Goal: Find specific page/section: Find specific page/section

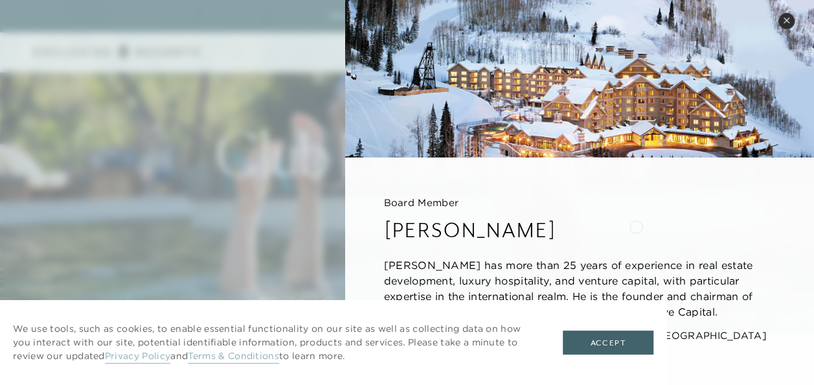
scroll to position [65, 0]
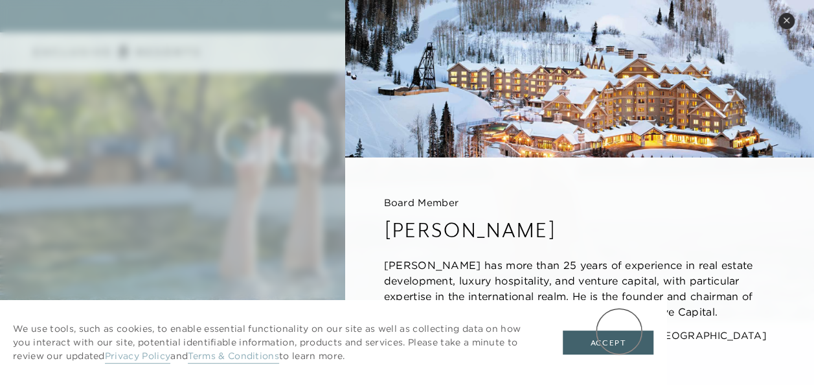
click at [616, 337] on button "Accept" at bounding box center [608, 342] width 91 height 25
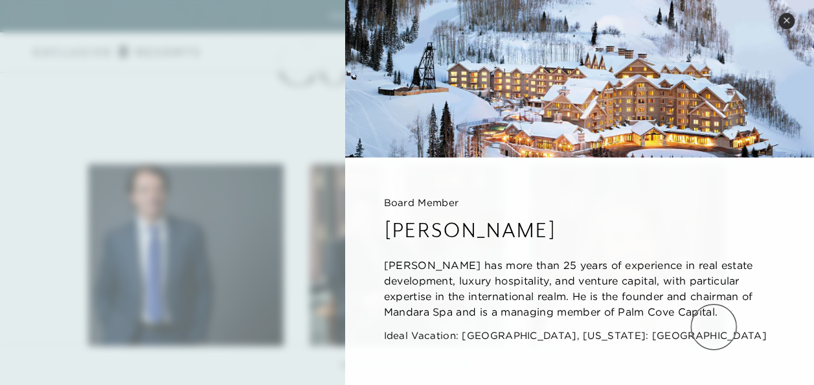
scroll to position [583, 0]
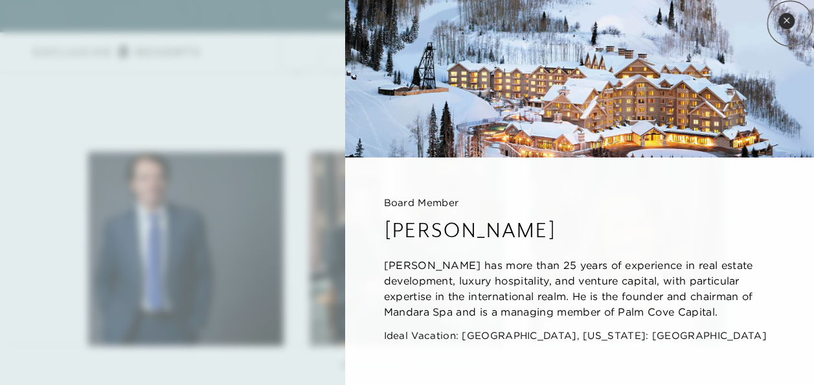
click at [790, 23] on icon at bounding box center [786, 20] width 7 height 7
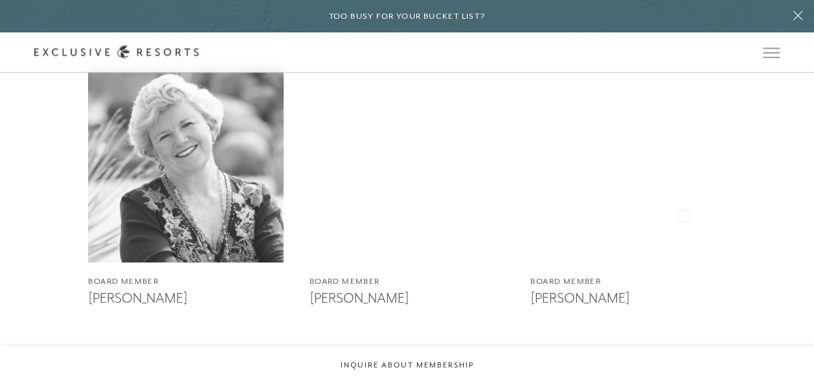
scroll to position [2267, 0]
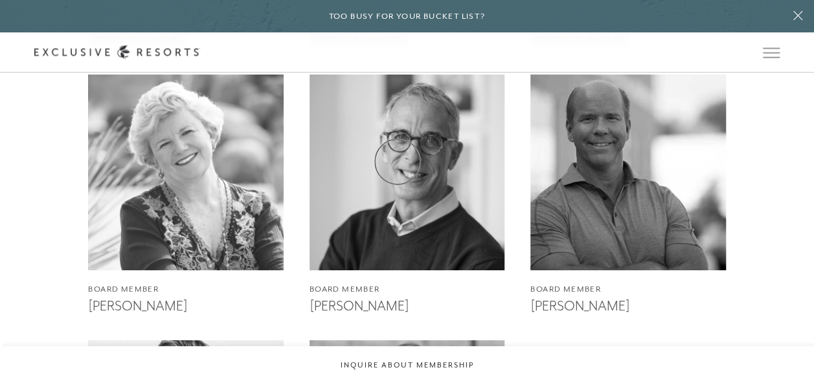
click at [398, 161] on img at bounding box center [407, 172] width 215 height 215
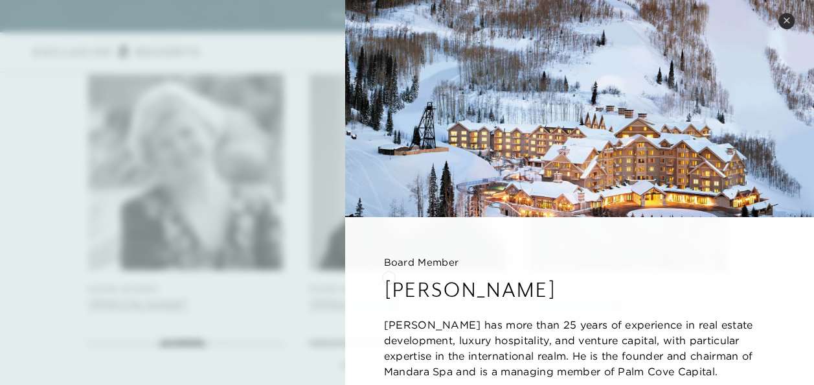
drag, startPoint x: 582, startPoint y: 280, endPoint x: 381, endPoint y: 277, distance: 201.4
click at [384, 277] on h3 "[PERSON_NAME]" at bounding box center [579, 289] width 391 height 28
click at [784, 23] on icon at bounding box center [786, 20] width 7 height 7
